Goal: Information Seeking & Learning: Learn about a topic

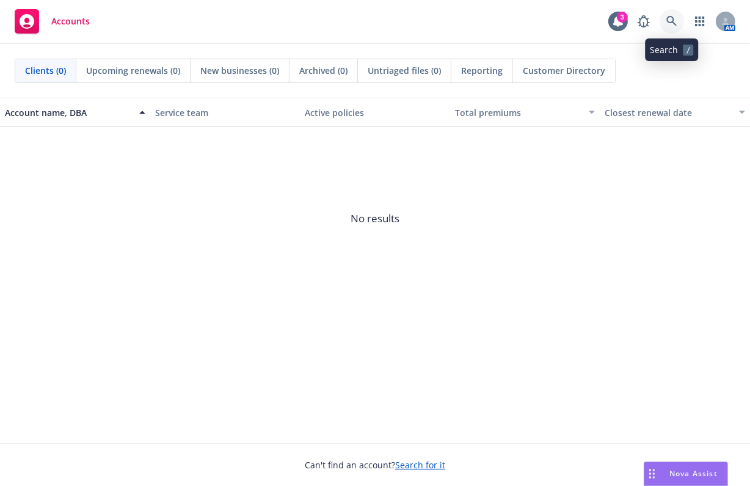
click at [671, 16] on icon at bounding box center [671, 21] width 10 height 10
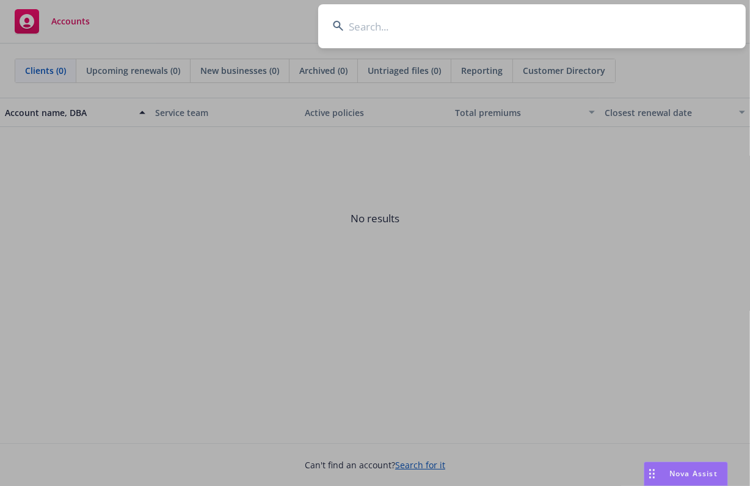
click at [553, 26] on input at bounding box center [532, 26] width 428 height 44
type input "gladly"
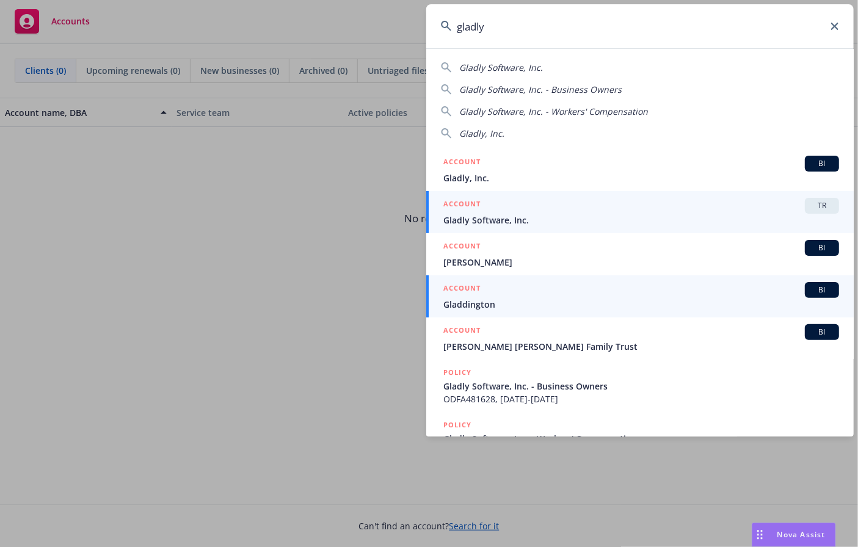
click at [495, 209] on div "ACCOUNT TR" at bounding box center [641, 206] width 396 height 16
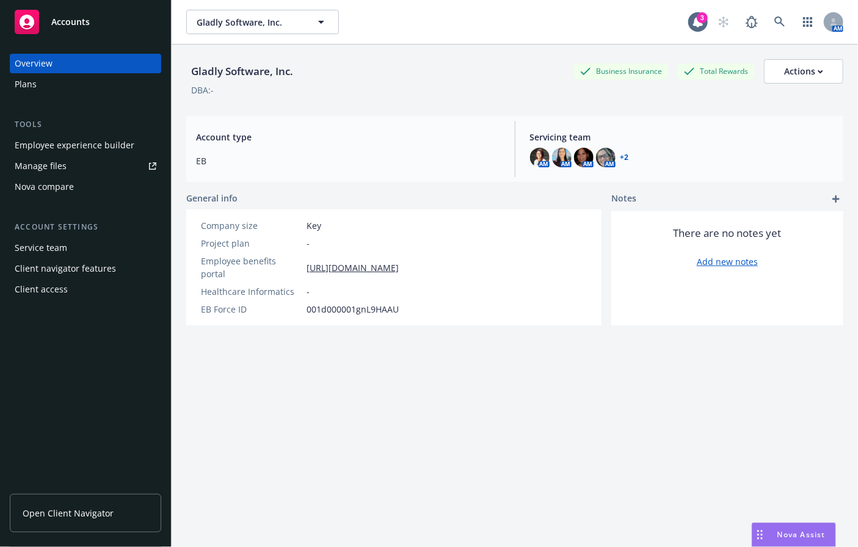
click at [48, 84] on div "Plans" at bounding box center [86, 85] width 142 height 20
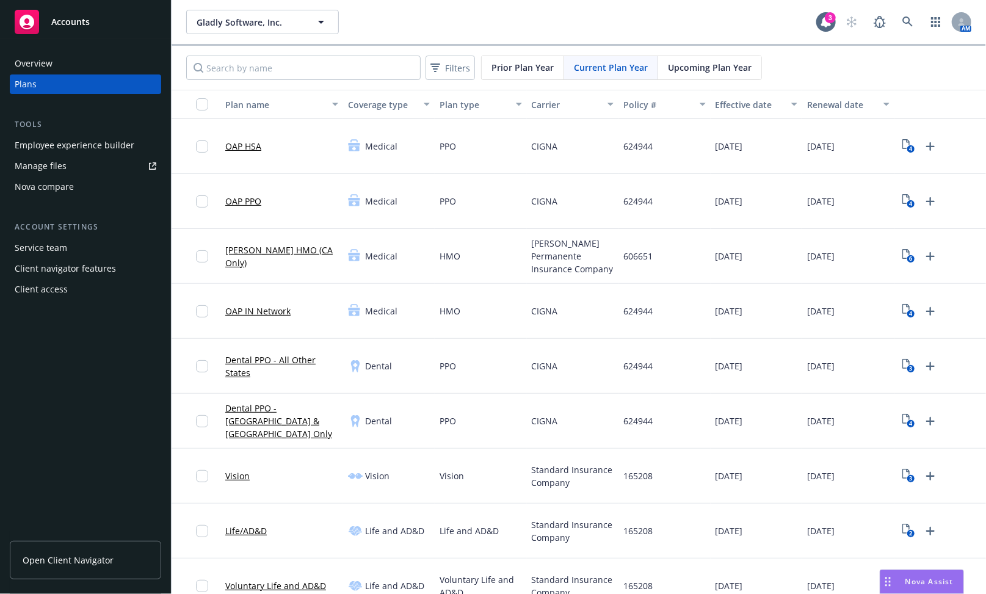
click at [77, 144] on div "Employee experience builder" at bounding box center [75, 146] width 120 height 20
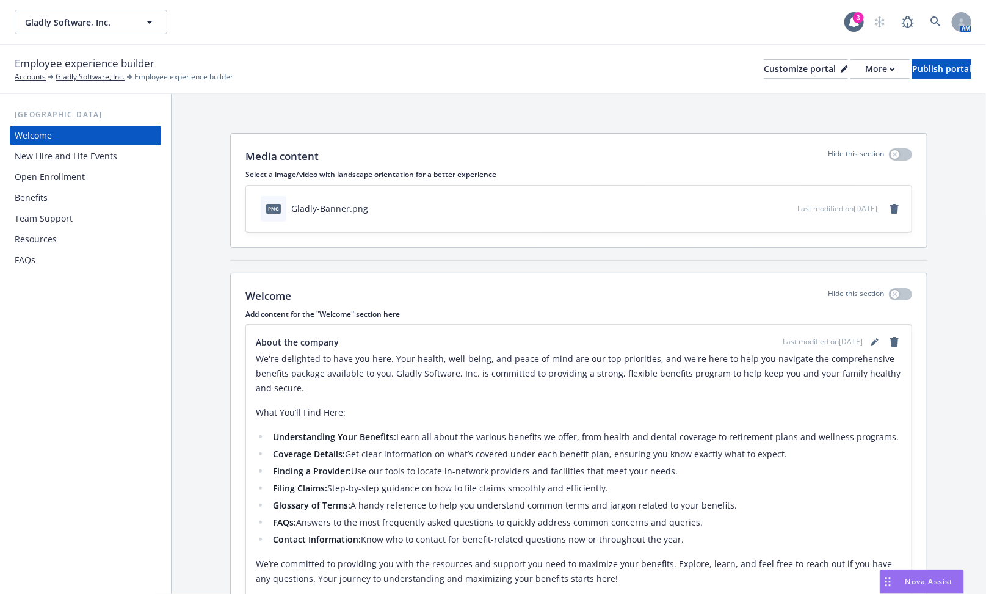
click at [93, 197] on div "Benefits" at bounding box center [86, 198] width 142 height 20
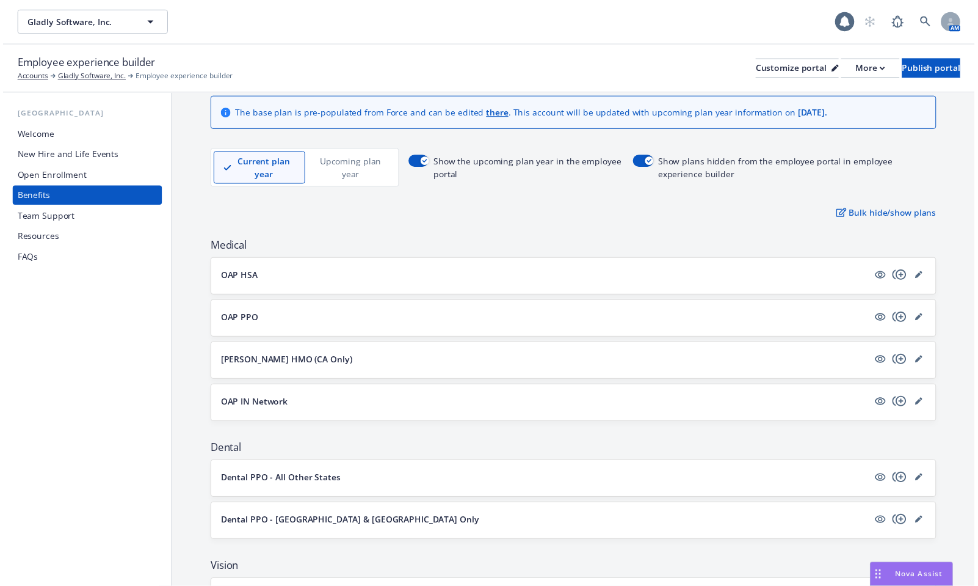
scroll to position [166, 0]
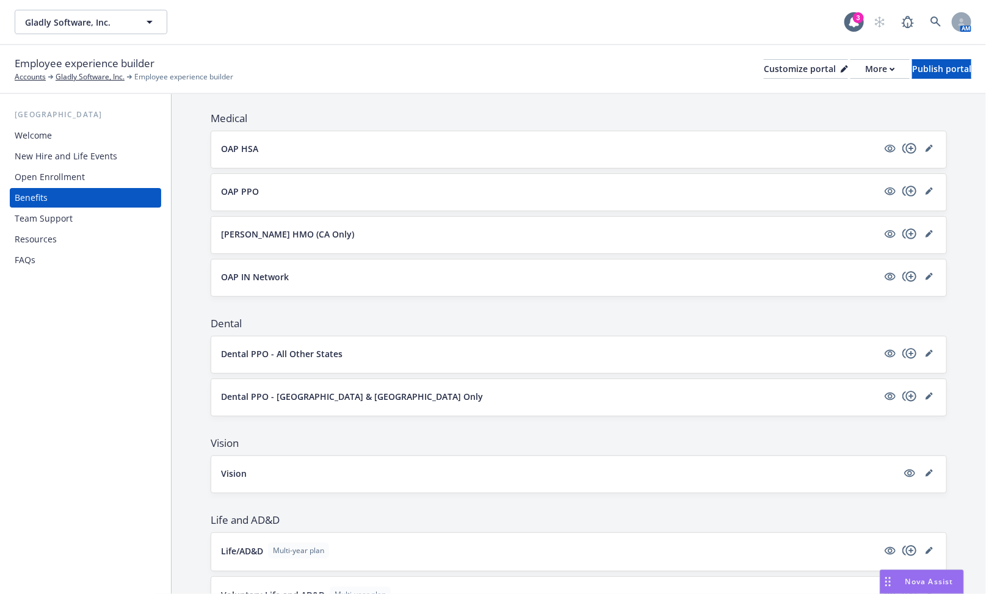
click at [660, 139] on div "OAP HSA" at bounding box center [578, 149] width 735 height 37
click at [651, 154] on div "OAP HSA" at bounding box center [579, 148] width 716 height 15
click at [926, 148] on icon "editPencil" at bounding box center [929, 149] width 6 height 6
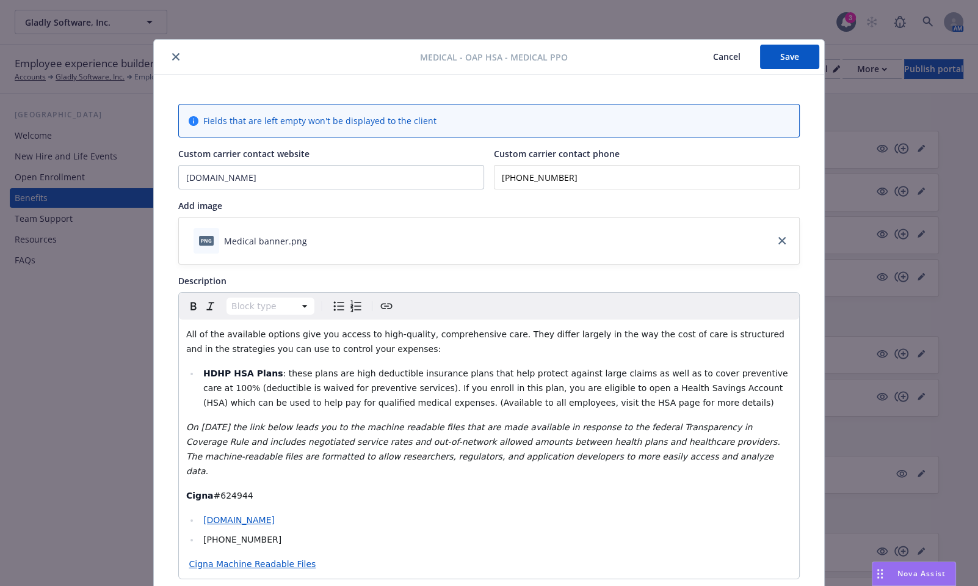
click at [172, 57] on icon "close" at bounding box center [175, 56] width 7 height 7
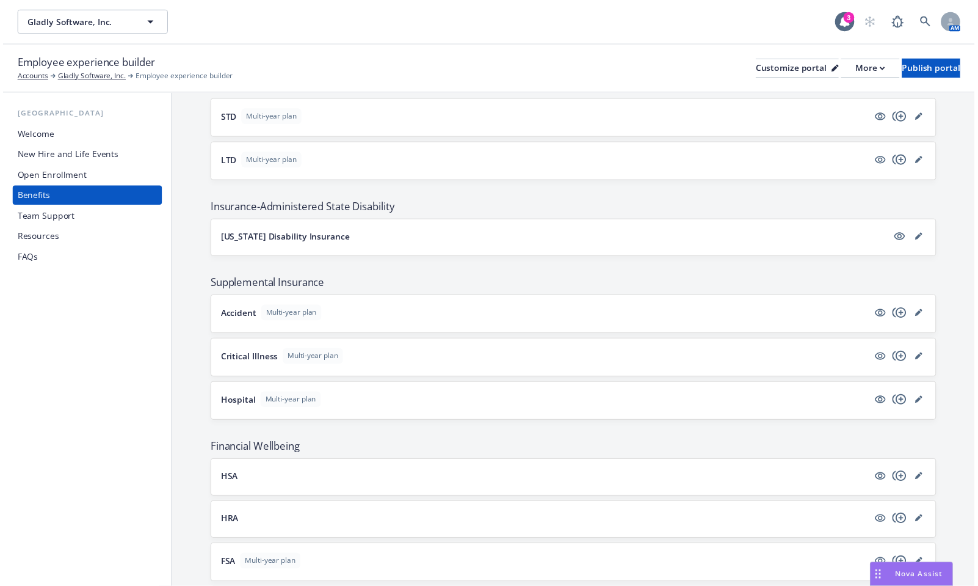
scroll to position [795, 0]
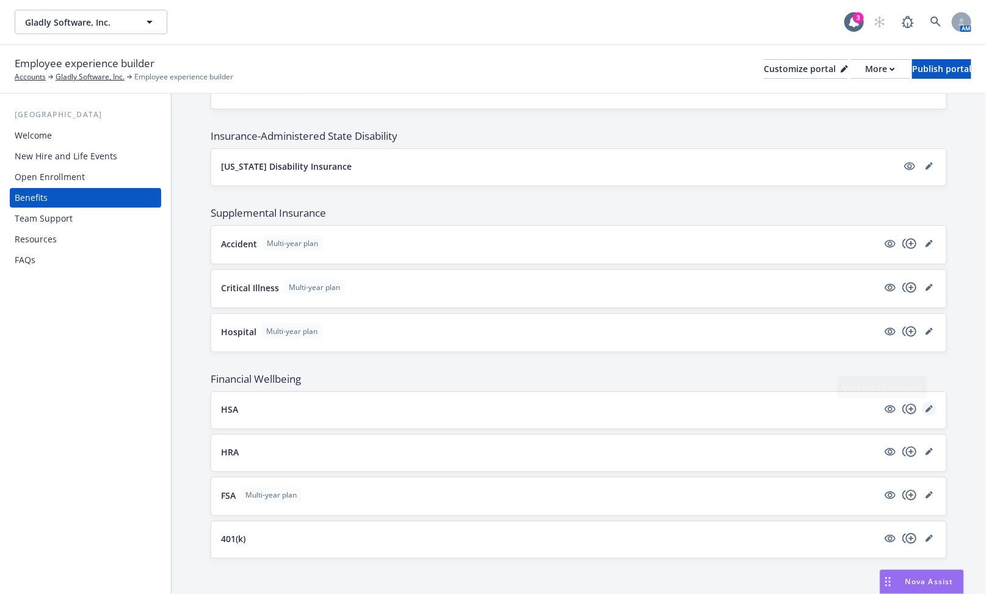
click at [926, 406] on icon "editPencil" at bounding box center [929, 409] width 7 height 7
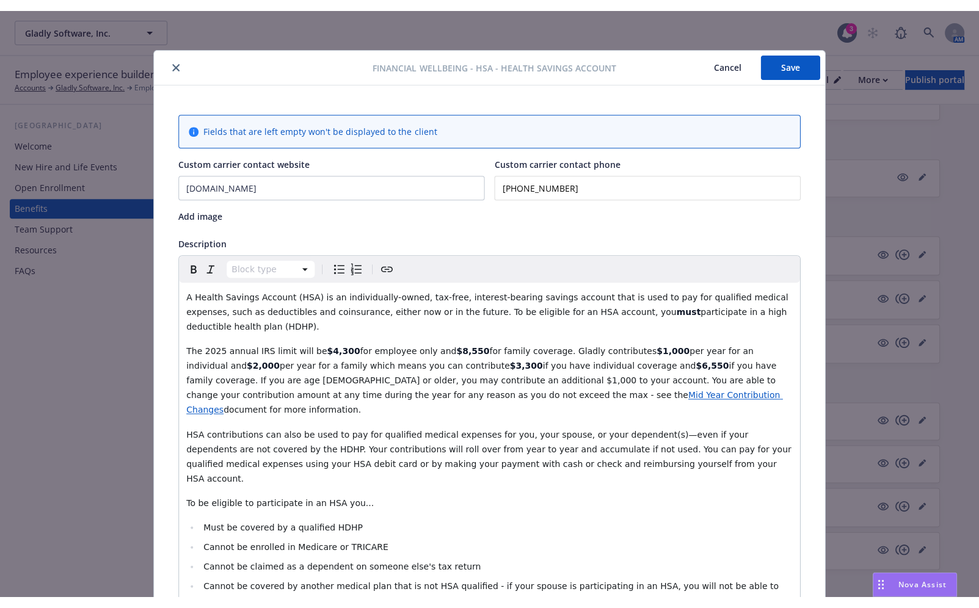
scroll to position [37, 0]
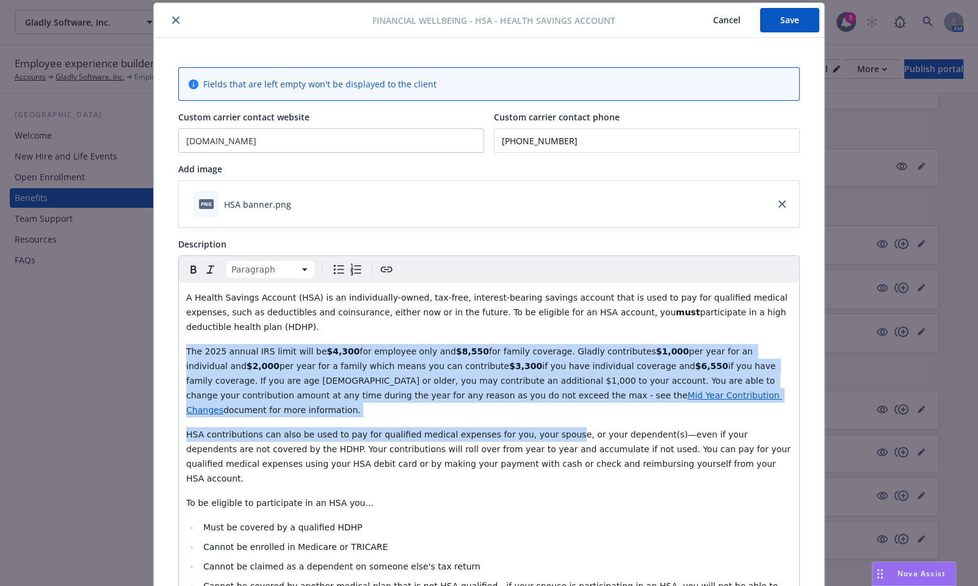
drag, startPoint x: 181, startPoint y: 335, endPoint x: 531, endPoint y: 385, distance: 353.4
click at [531, 391] on div "A Health Savings Account (HSA) is an individually-owned, tax-free, interest-bea…" at bounding box center [489, 529] width 620 height 493
click at [539, 381] on p "The 2025 annual IRS limit will be $4,300 for employee only and $8,550 for famil…" at bounding box center [489, 380] width 606 height 73
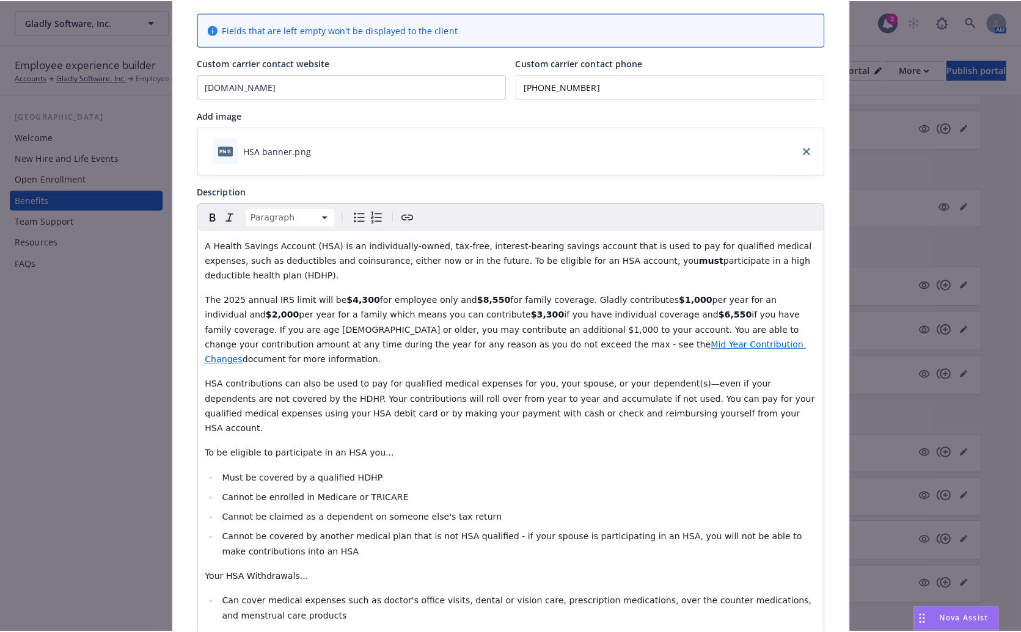
scroll to position [0, 0]
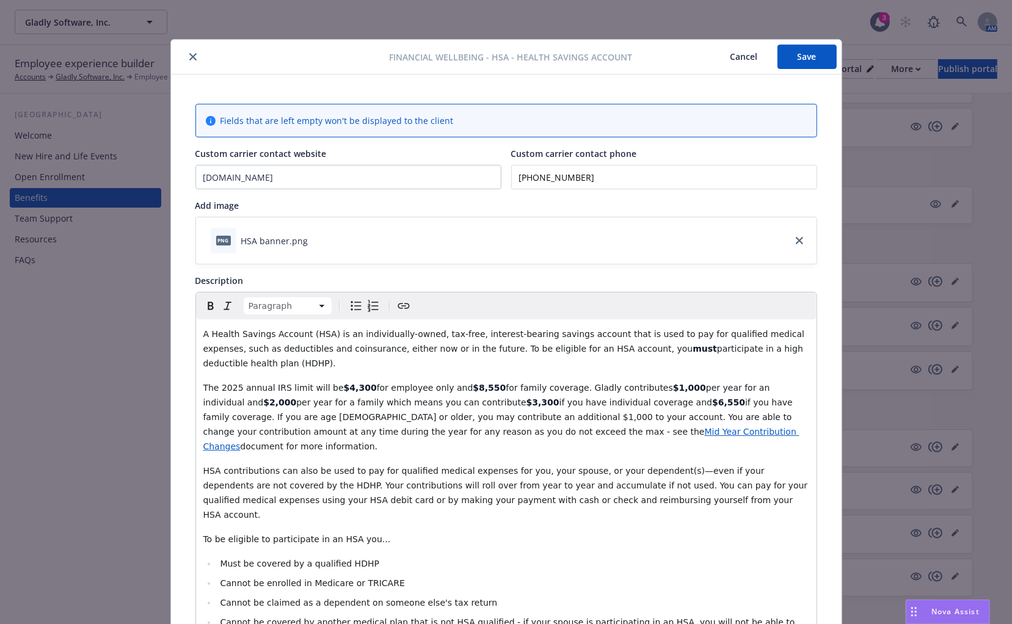
click at [177, 57] on div at bounding box center [283, 56] width 214 height 15
click at [186, 56] on button "close" at bounding box center [193, 56] width 15 height 15
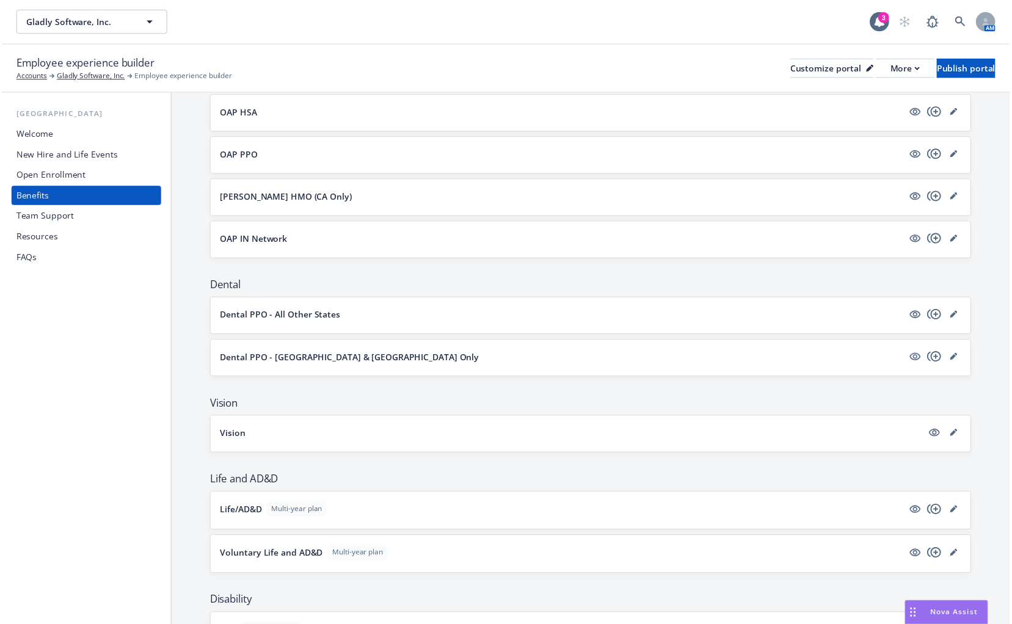
scroll to position [90, 0]
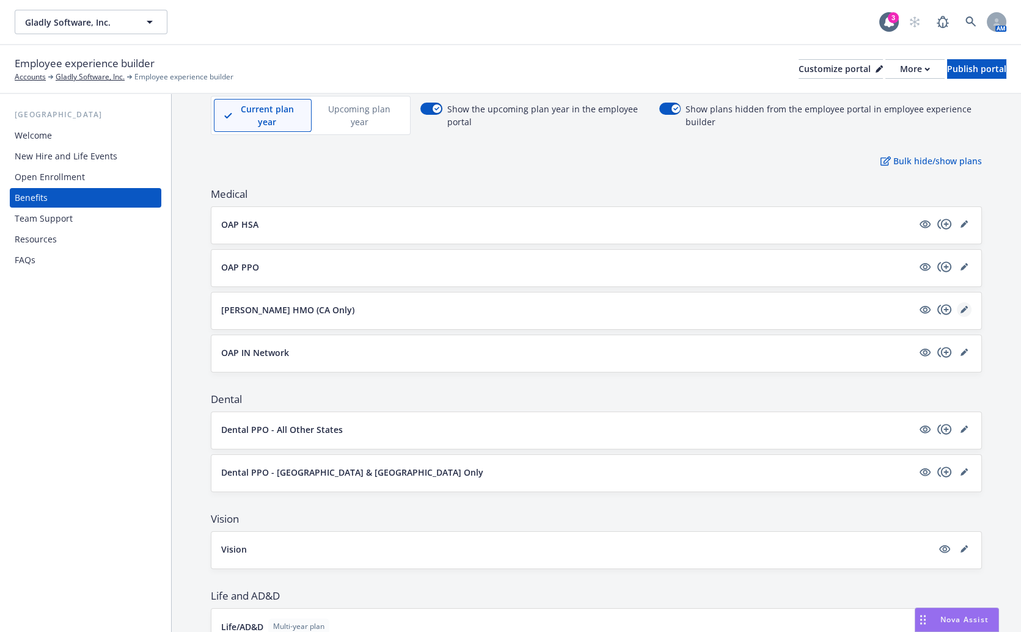
click at [960, 308] on icon "editPencil" at bounding box center [963, 309] width 7 height 7
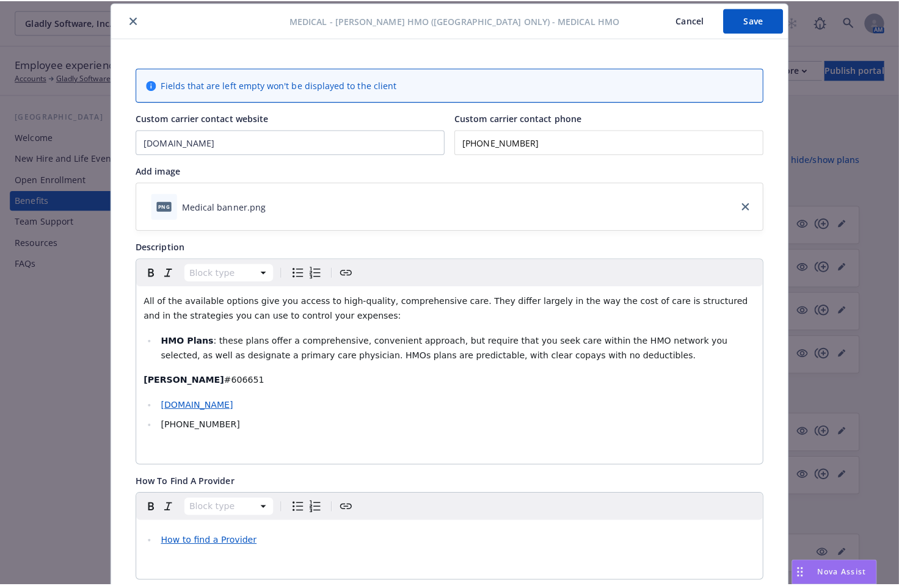
scroll to position [103, 0]
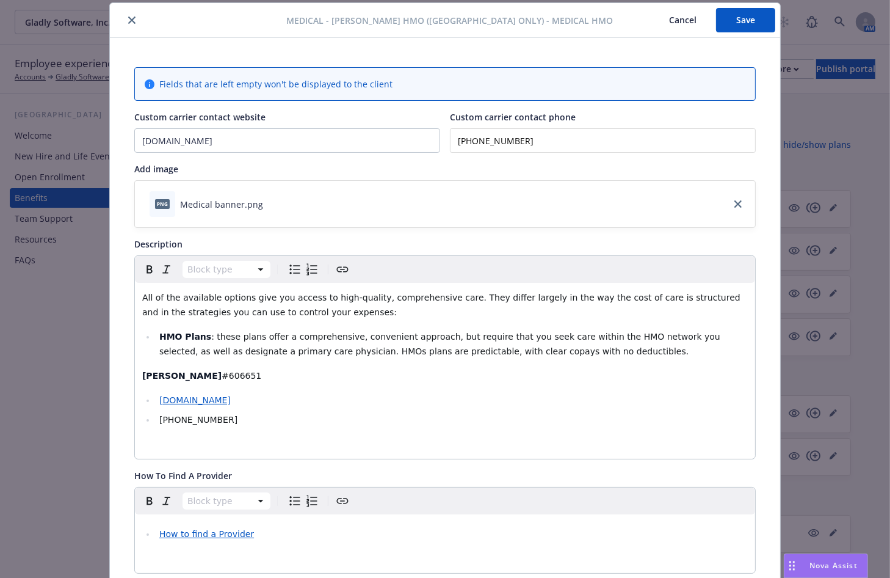
click at [128, 16] on icon "close" at bounding box center [131, 19] width 7 height 7
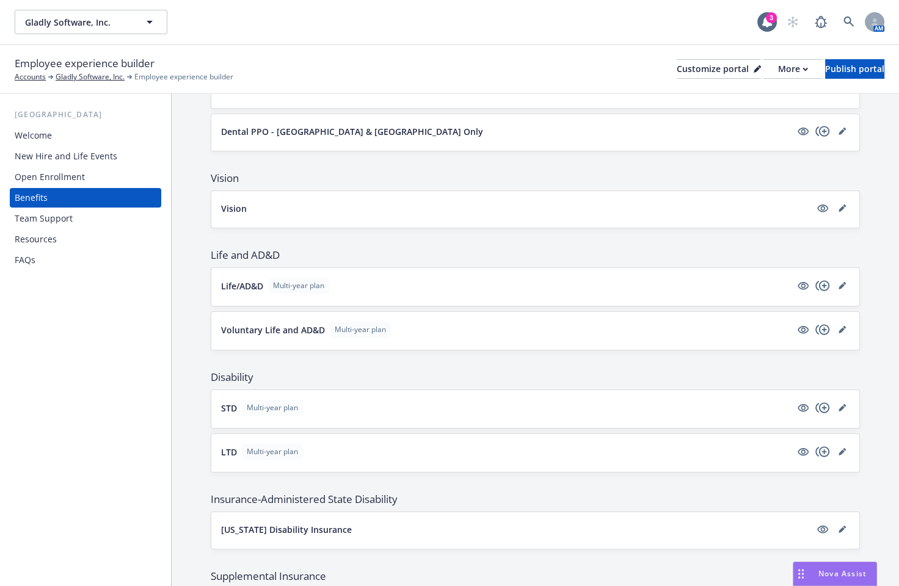
scroll to position [547, 0]
